Goal: Find specific page/section: Find specific page/section

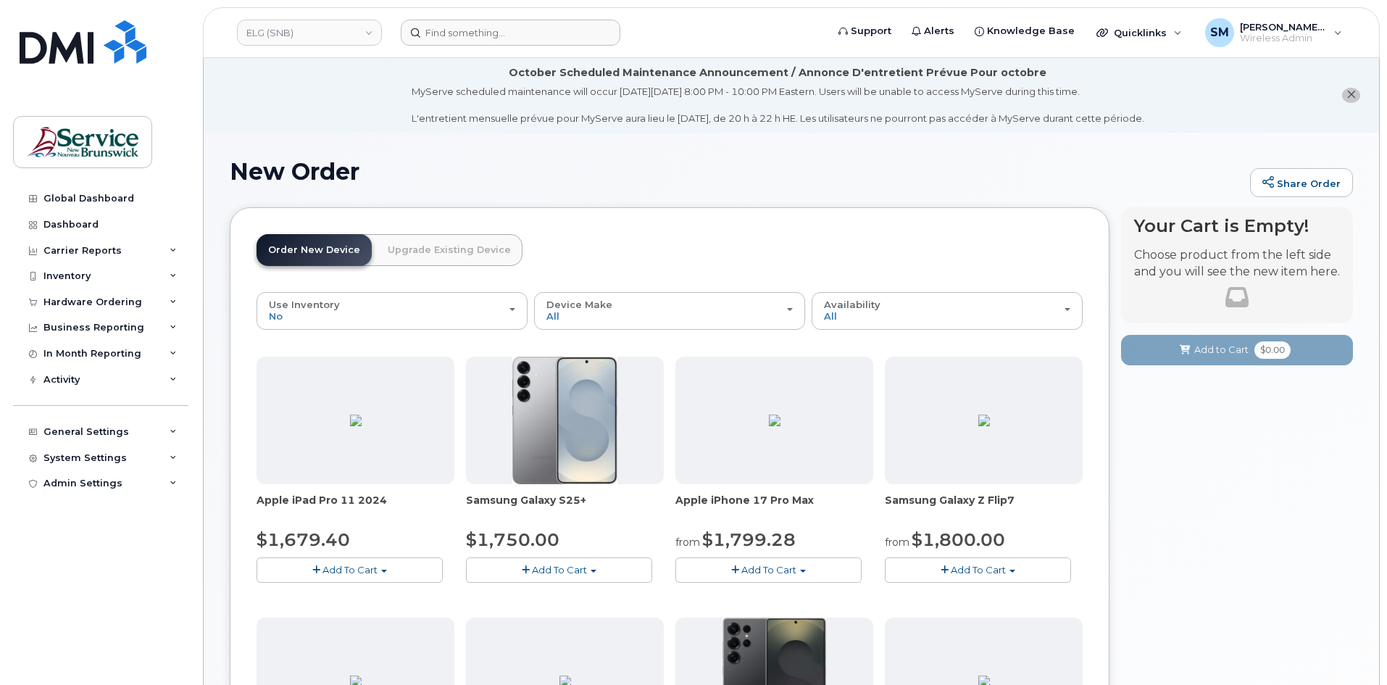
scroll to position [9, 0]
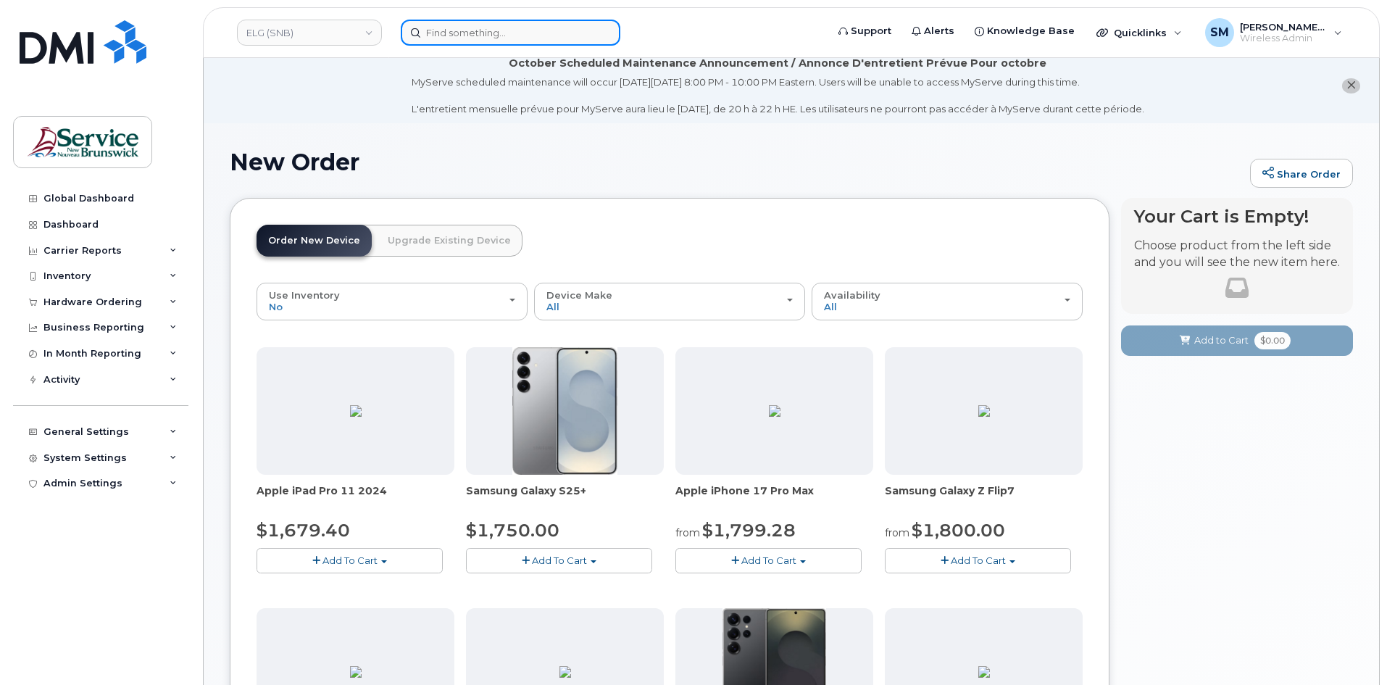
click at [508, 36] on input at bounding box center [511, 33] width 220 height 26
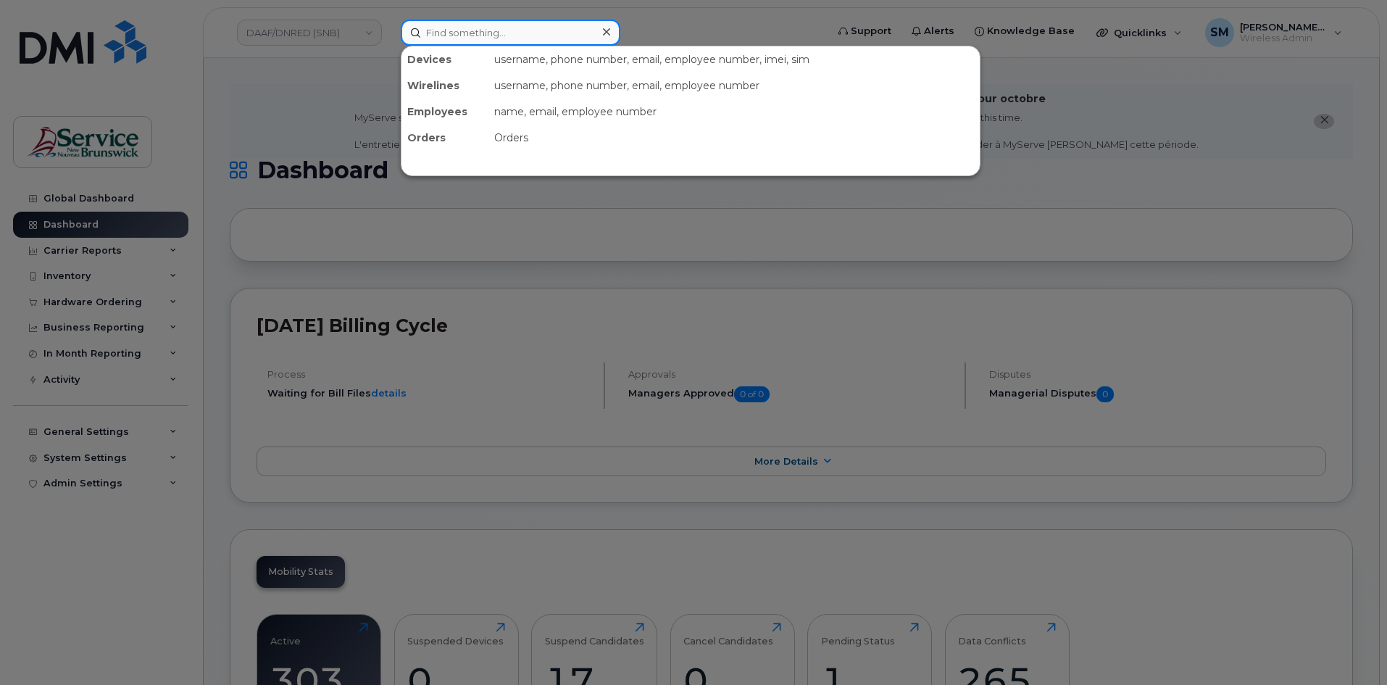
click at [453, 29] on input at bounding box center [511, 33] width 220 height 26
paste input "5062512171"
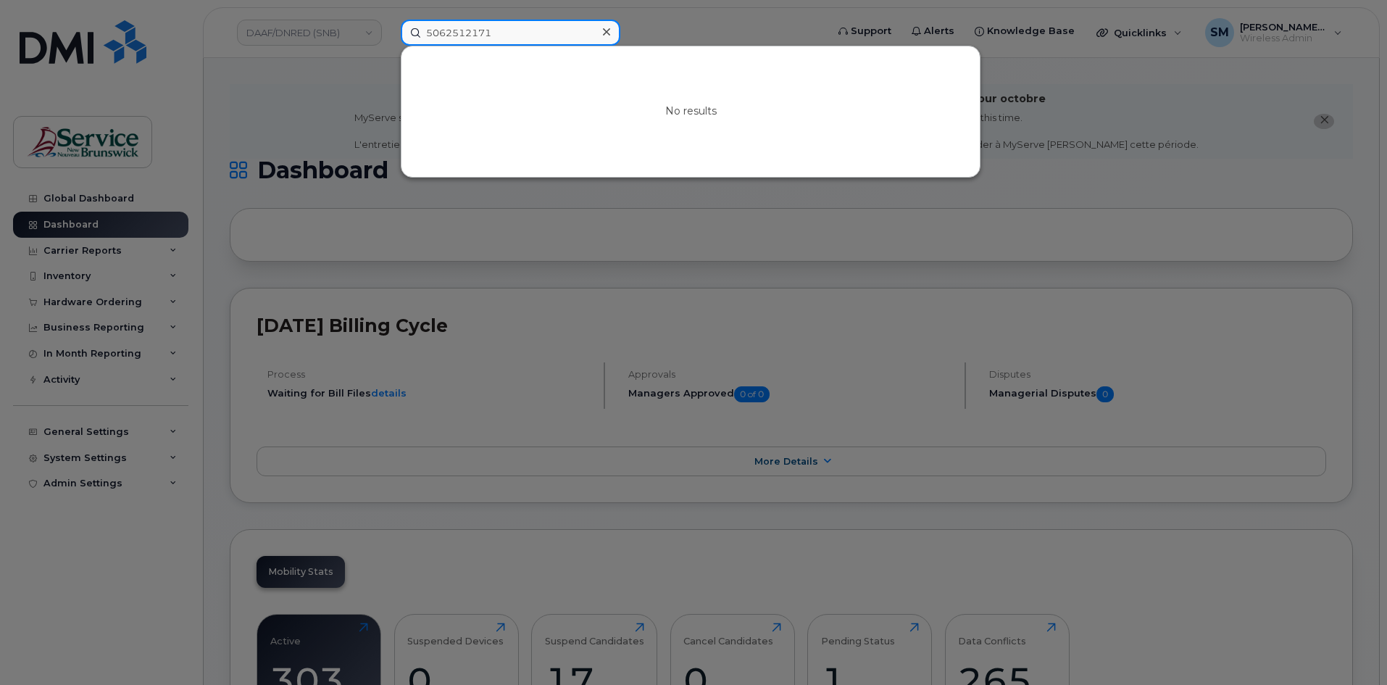
type input "5062512171"
